Goal: Register for event/course

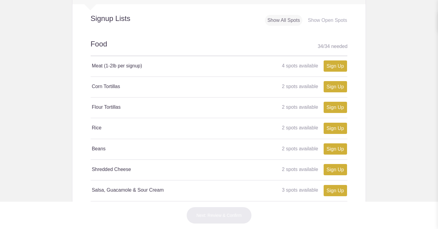
scroll to position [330, 0]
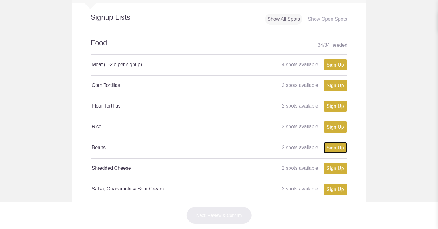
click at [343, 142] on link "Sign Up" at bounding box center [334, 147] width 23 height 11
type input "1"
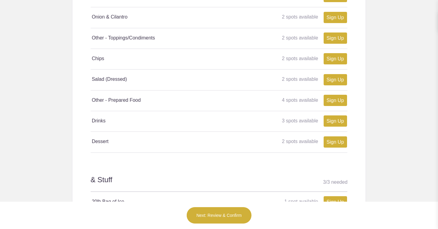
scroll to position [559, 0]
click at [216, 218] on button "Next: Review & Confirm" at bounding box center [218, 215] width 65 height 17
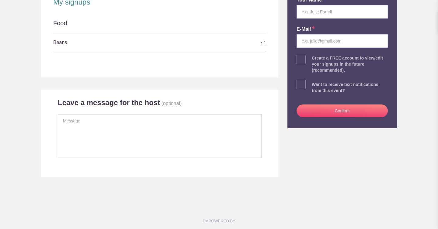
scroll to position [136, 0]
click at [161, 132] on textarea at bounding box center [160, 137] width 204 height 44
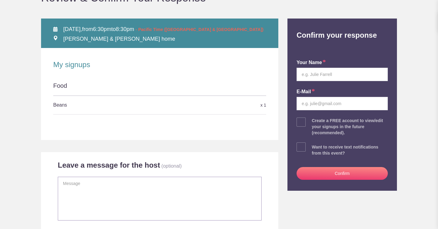
scroll to position [72, 0]
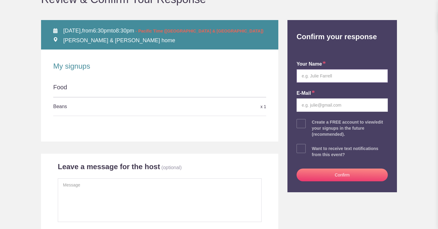
click at [366, 74] on input "text" at bounding box center [341, 75] width 91 height 13
type input "[PERSON_NAME]"
type input "[EMAIL_ADDRESS][DOMAIN_NAME]"
click at [328, 174] on button "Confirm" at bounding box center [341, 175] width 91 height 13
